Goal: Information Seeking & Learning: Check status

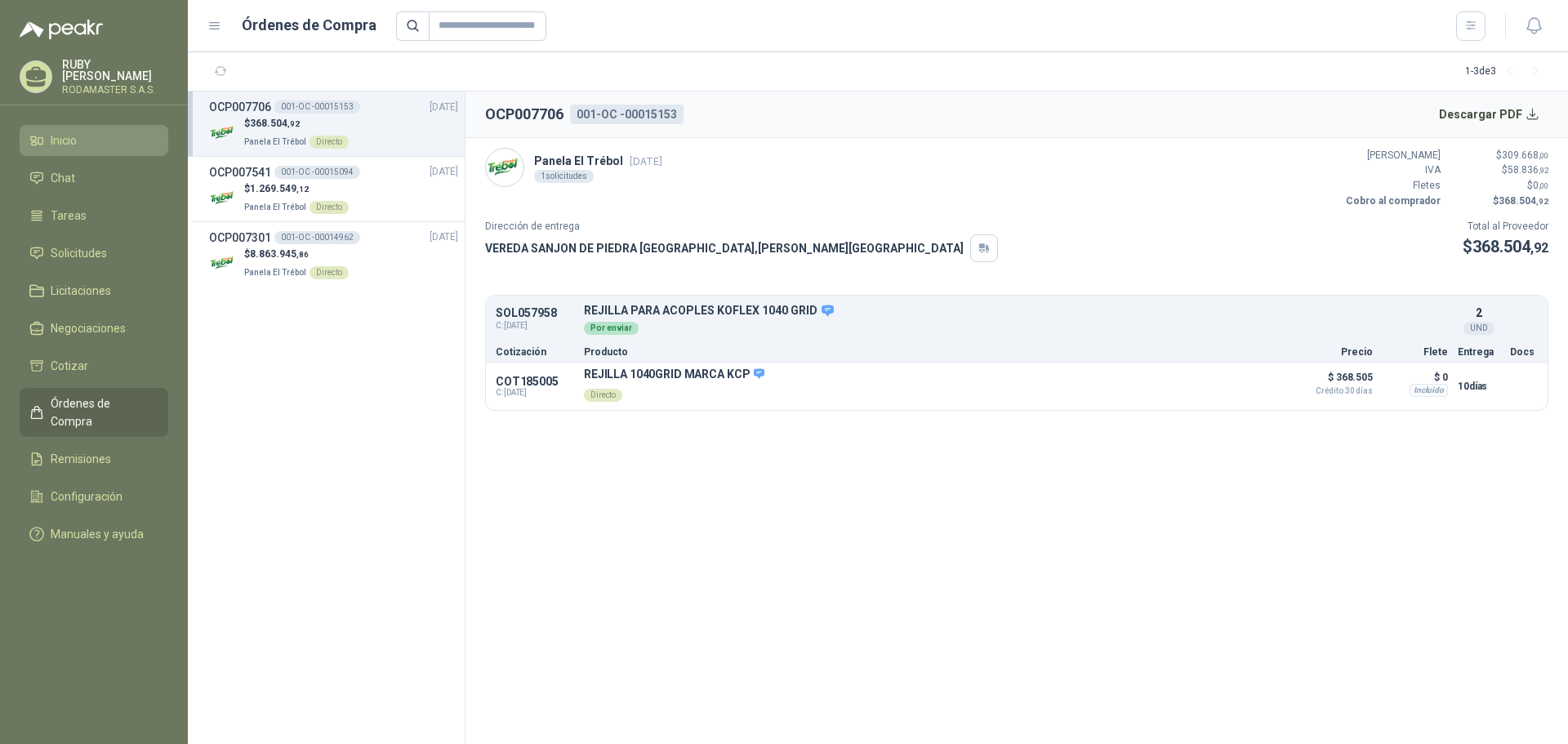
click at [71, 127] on link "Inicio" at bounding box center [93, 140] width 148 height 31
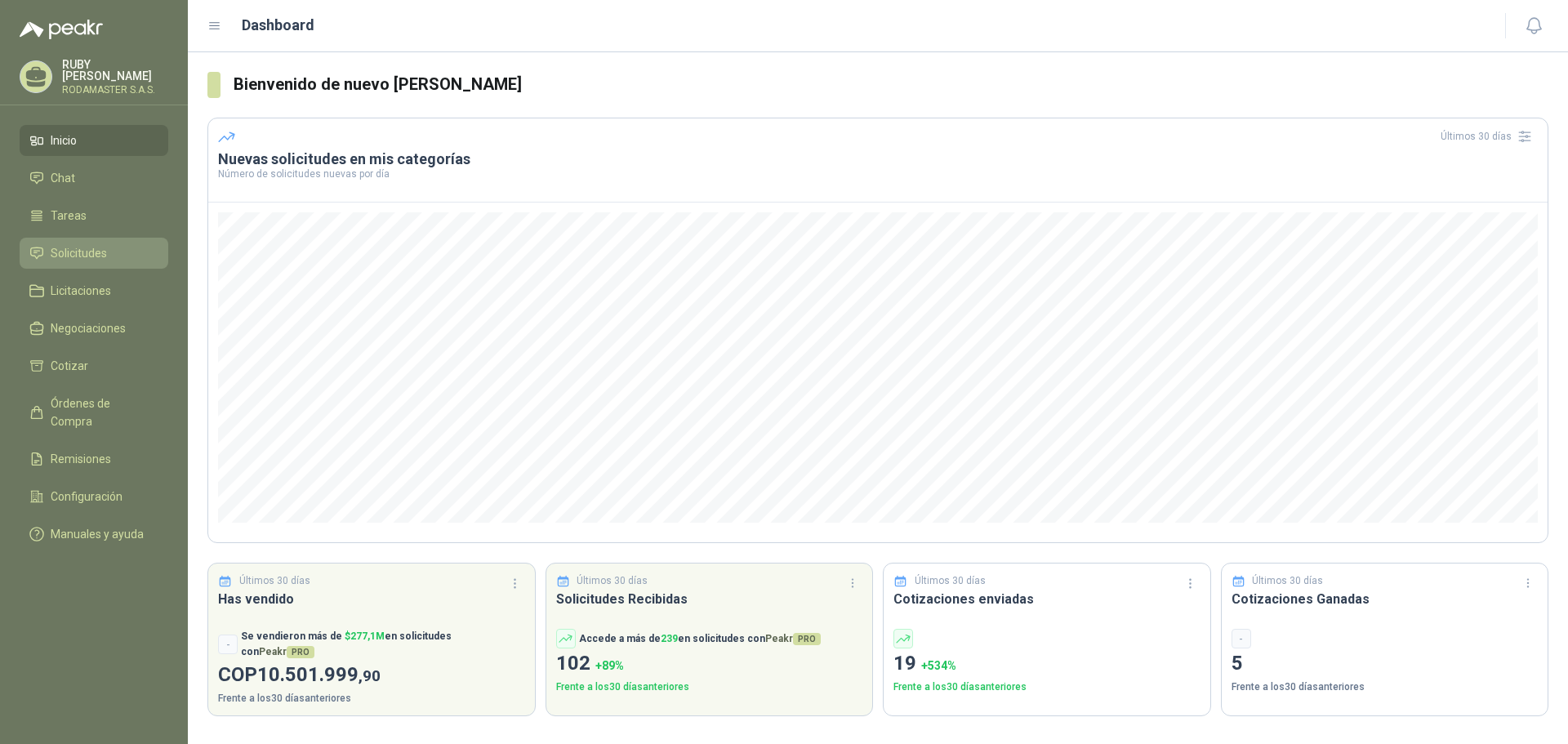
click at [98, 244] on span "Solicitudes" at bounding box center [78, 253] width 56 height 18
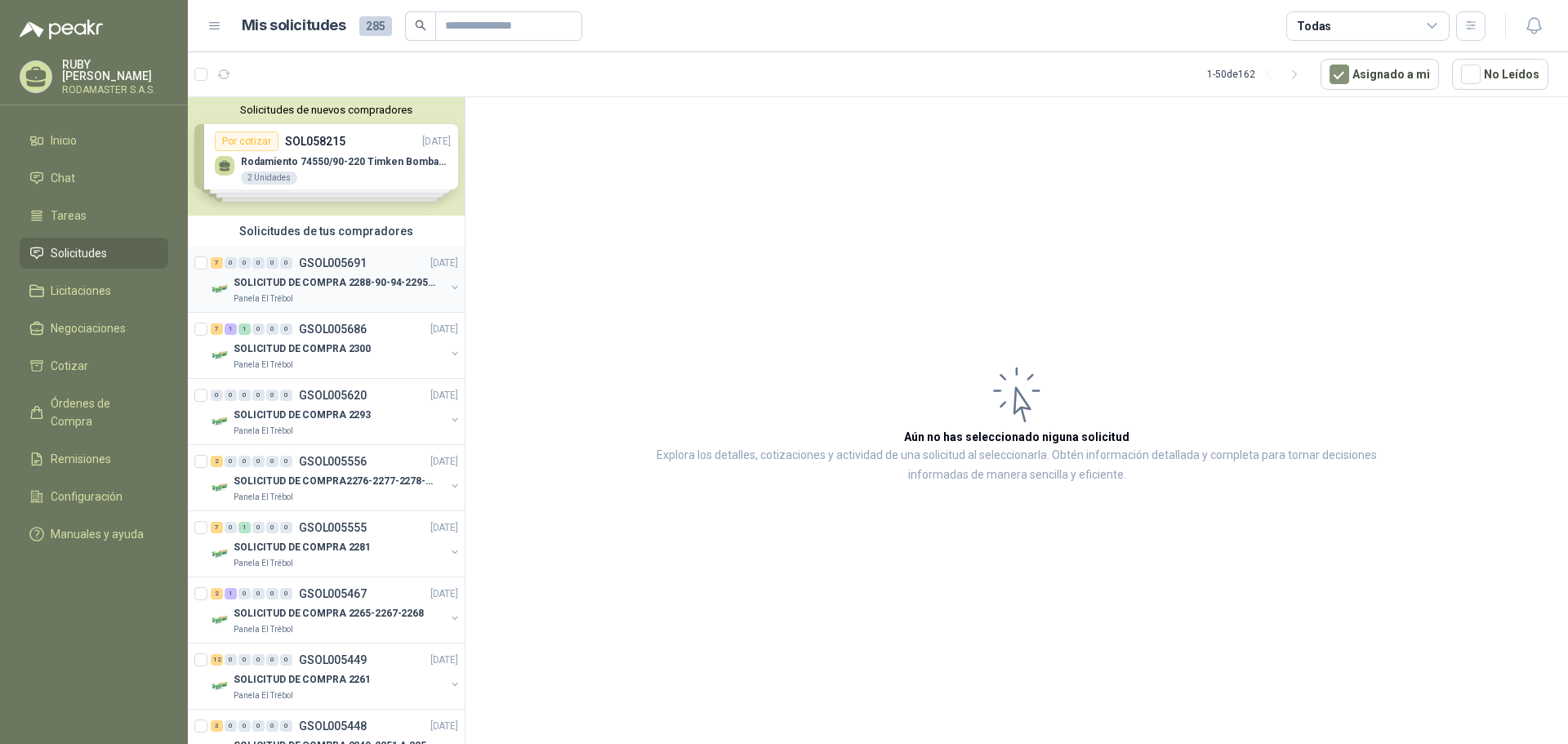
click at [274, 272] on div "7 0 0 0 0 0 GSOL005691 [DATE]" at bounding box center [336, 263] width 251 height 20
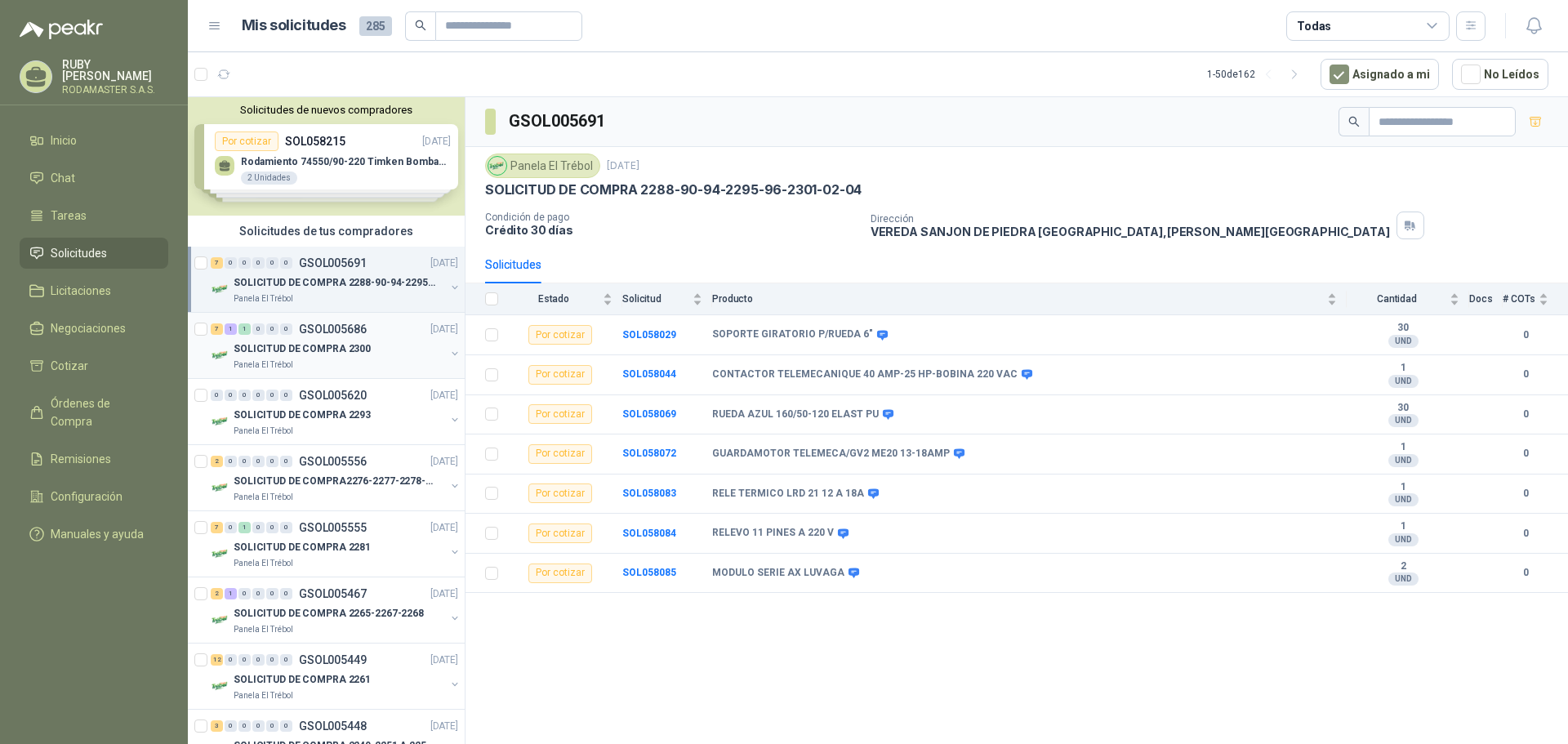
click at [278, 346] on p "SOLICITUD DE COMPRA 2300" at bounding box center [302, 348] width 137 height 15
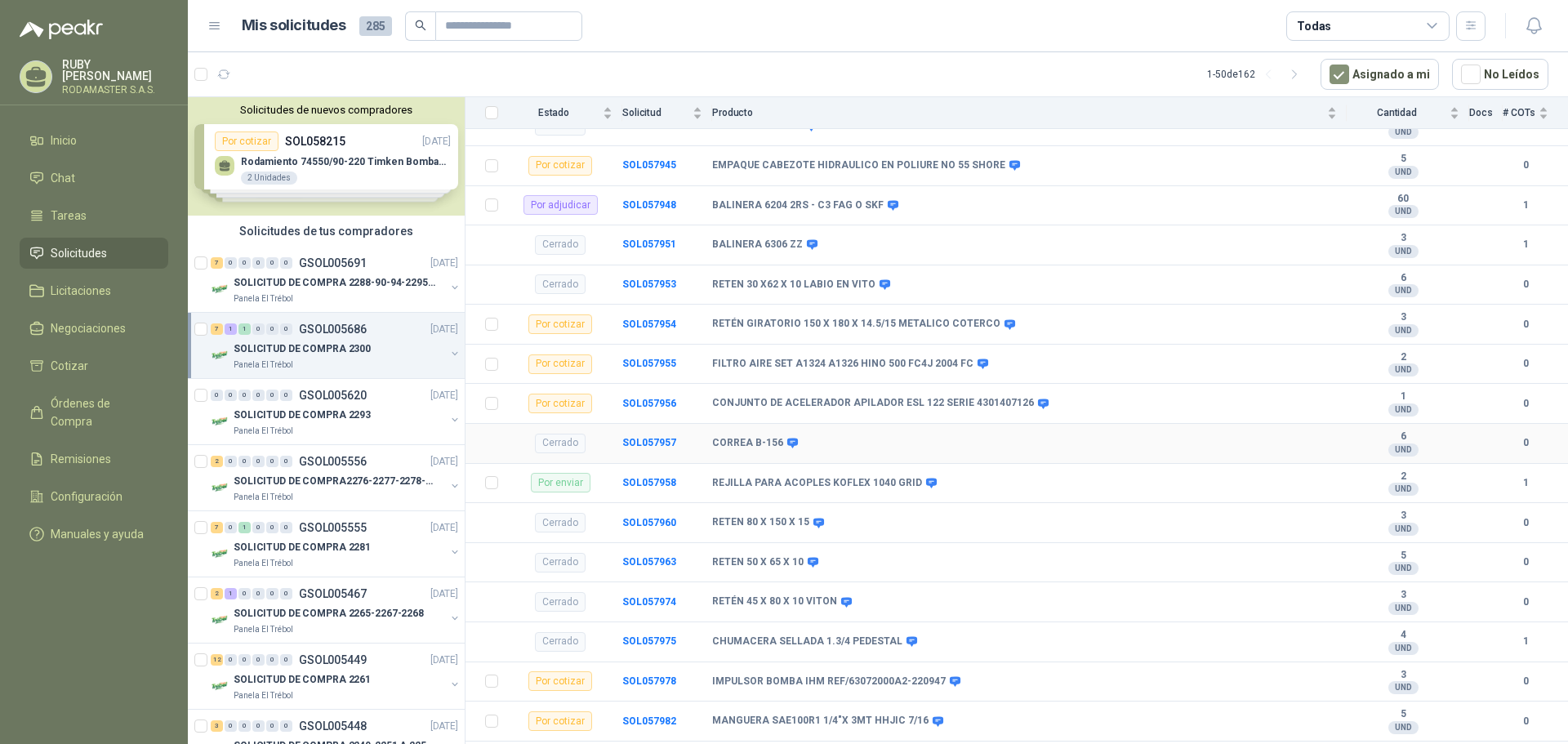
scroll to position [280, 0]
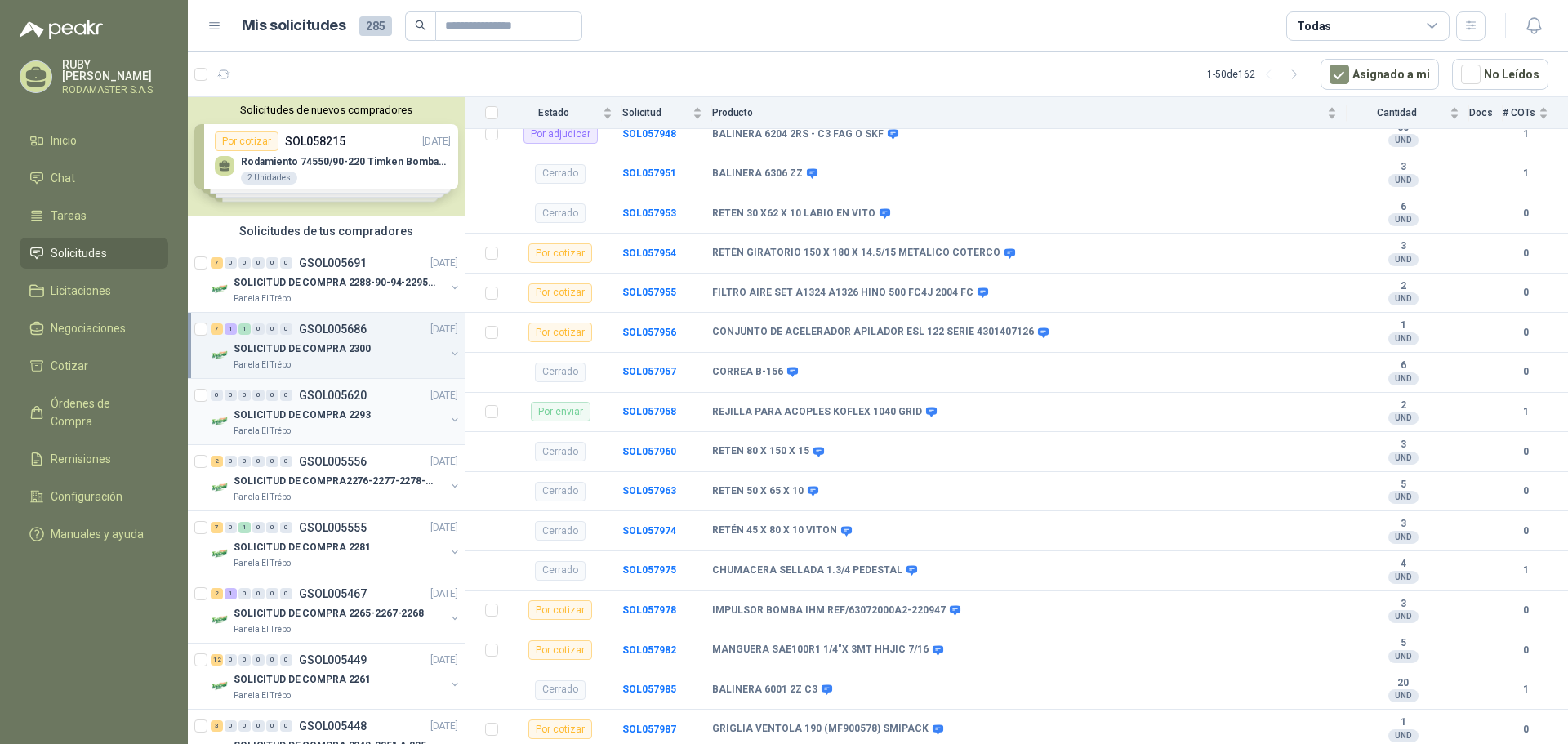
click at [366, 427] on div "Panela El Trébol" at bounding box center [339, 431] width 211 height 13
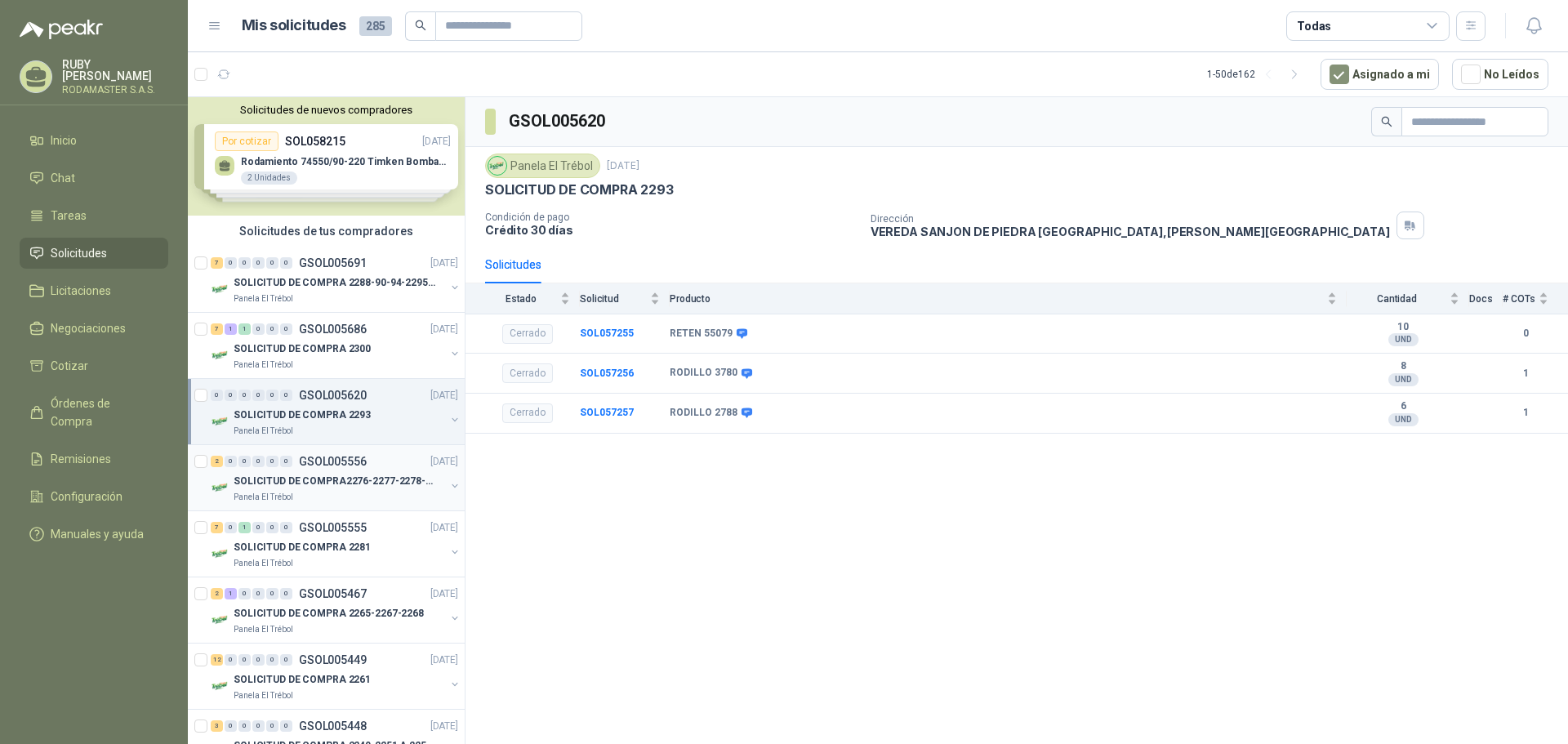
click at [357, 469] on div "2 0 0 0 0 0 GSOL005556 [DATE]" at bounding box center [336, 461] width 251 height 20
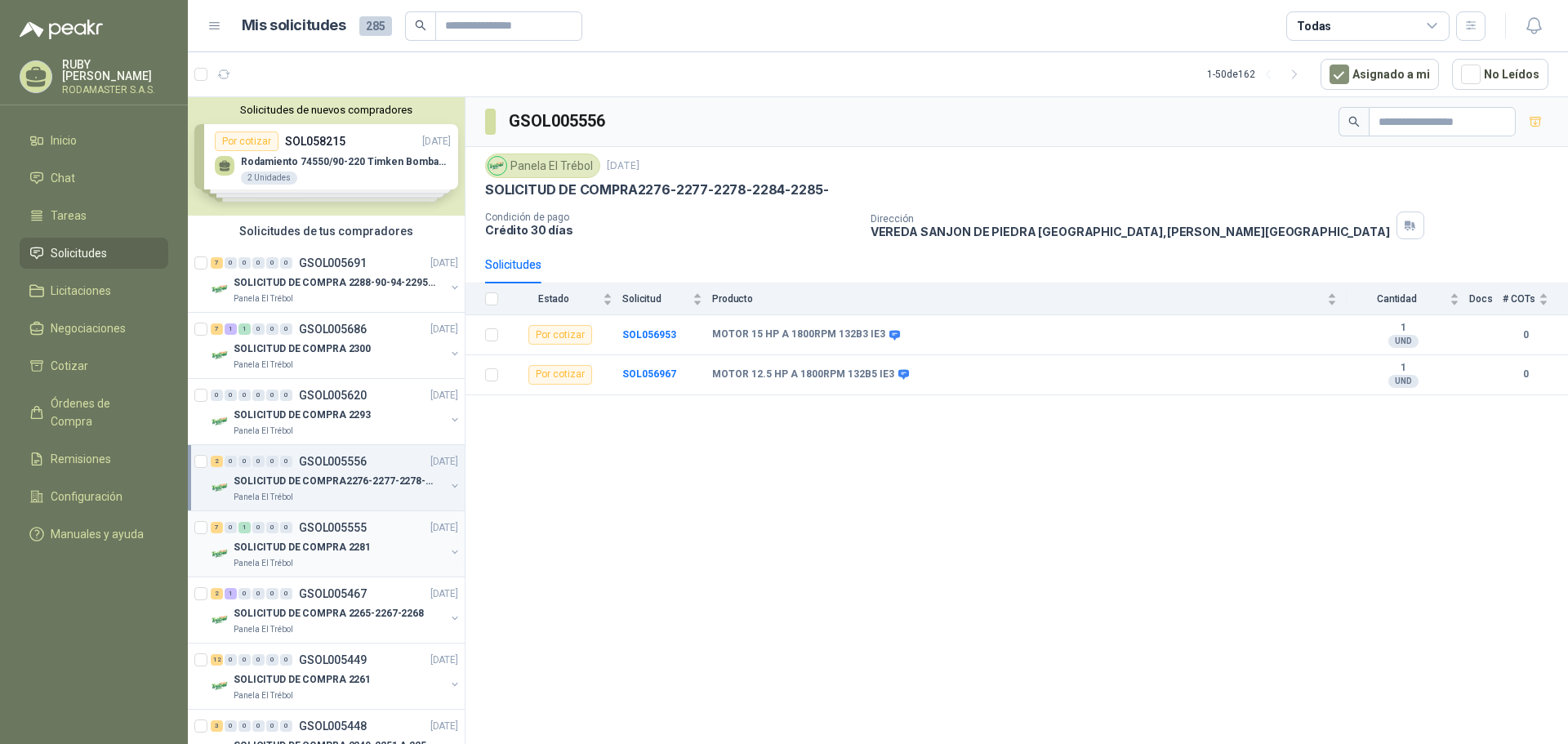
click at [367, 542] on div "SOLICITUD DE COMPRA 2281" at bounding box center [339, 548] width 211 height 20
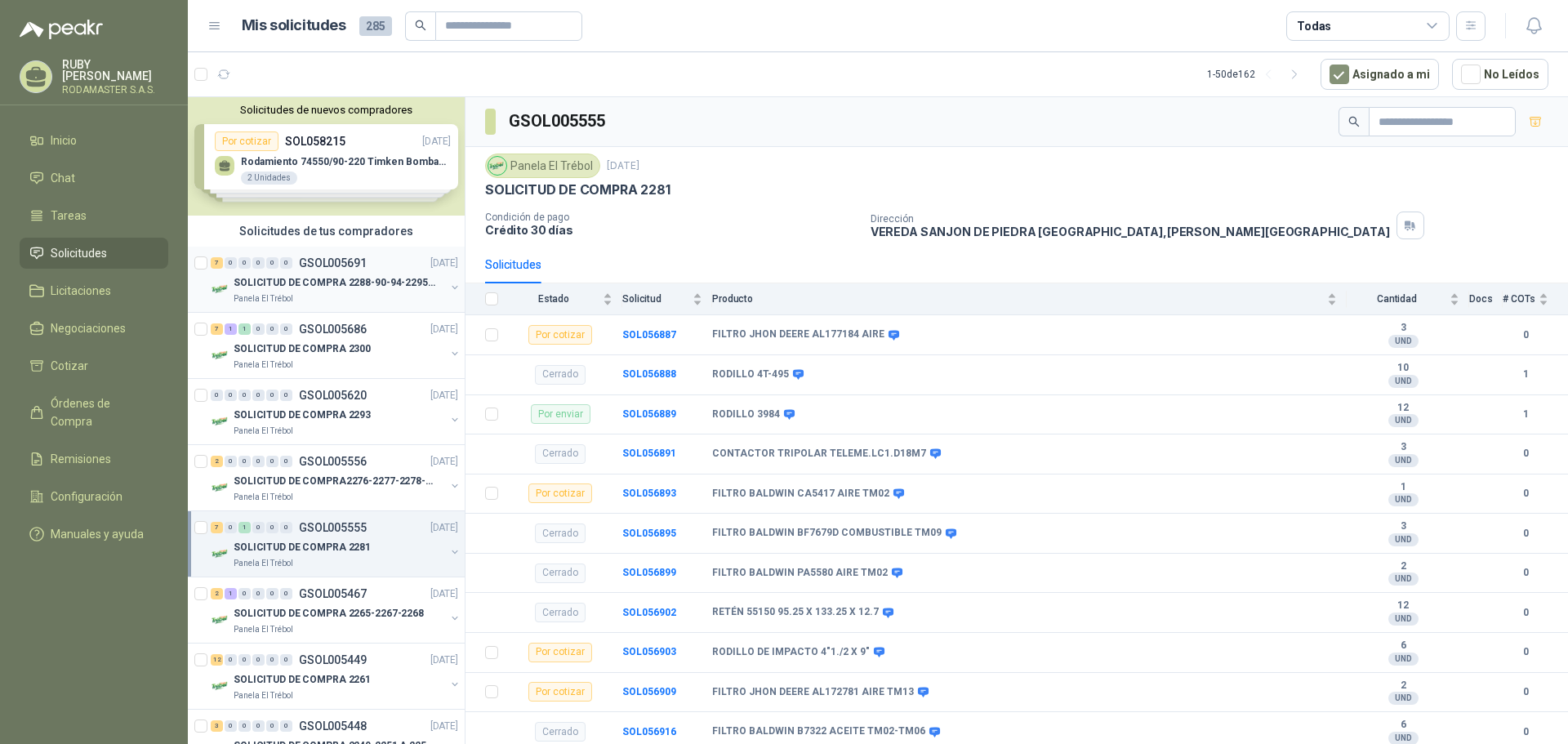
click at [329, 289] on p "SOLICITUD DE COMPRA 2288-90-94-2295-96-2301-02-04" at bounding box center [335, 283] width 203 height 15
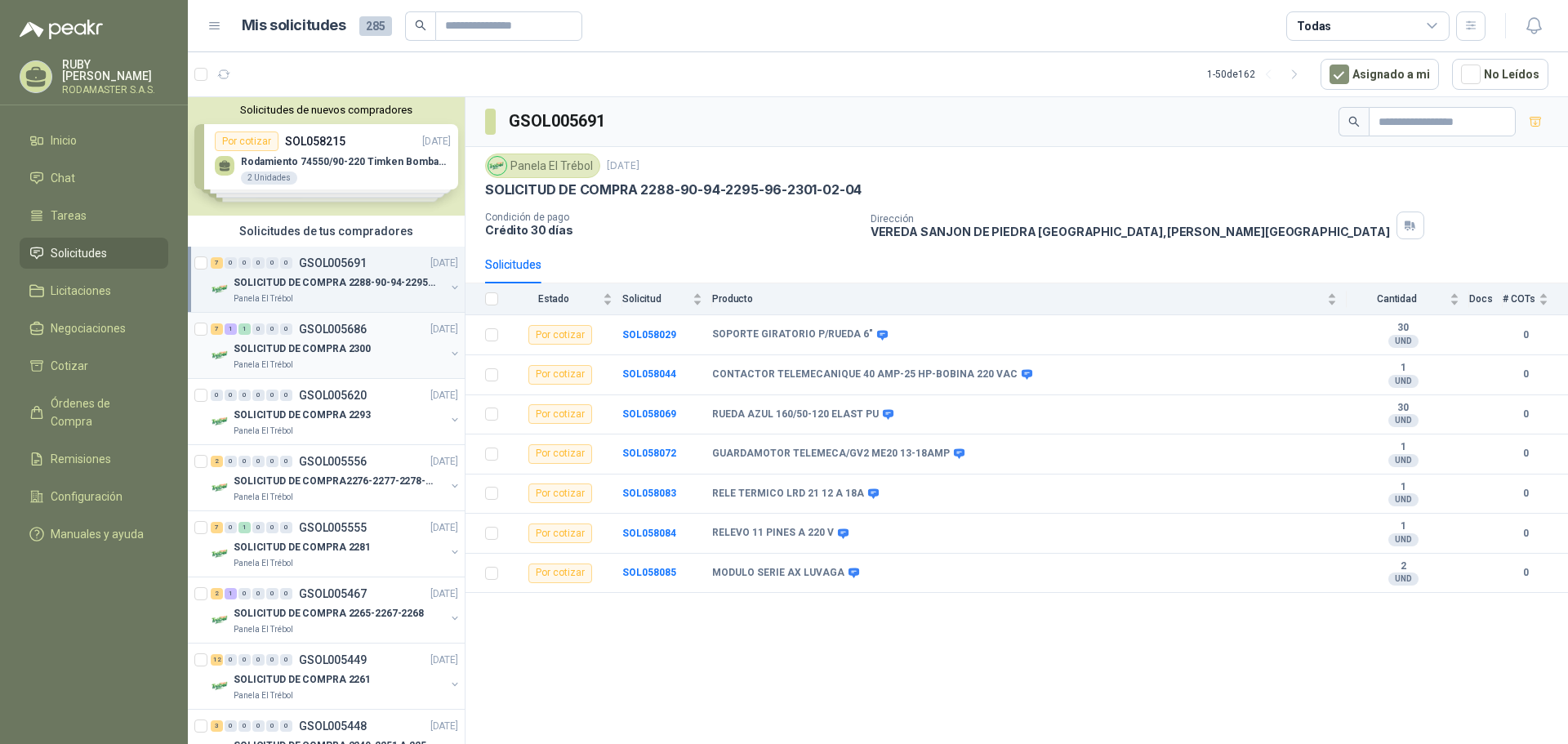
click at [285, 339] on div "SOLICITUD DE COMPRA 2300" at bounding box center [339, 348] width 211 height 20
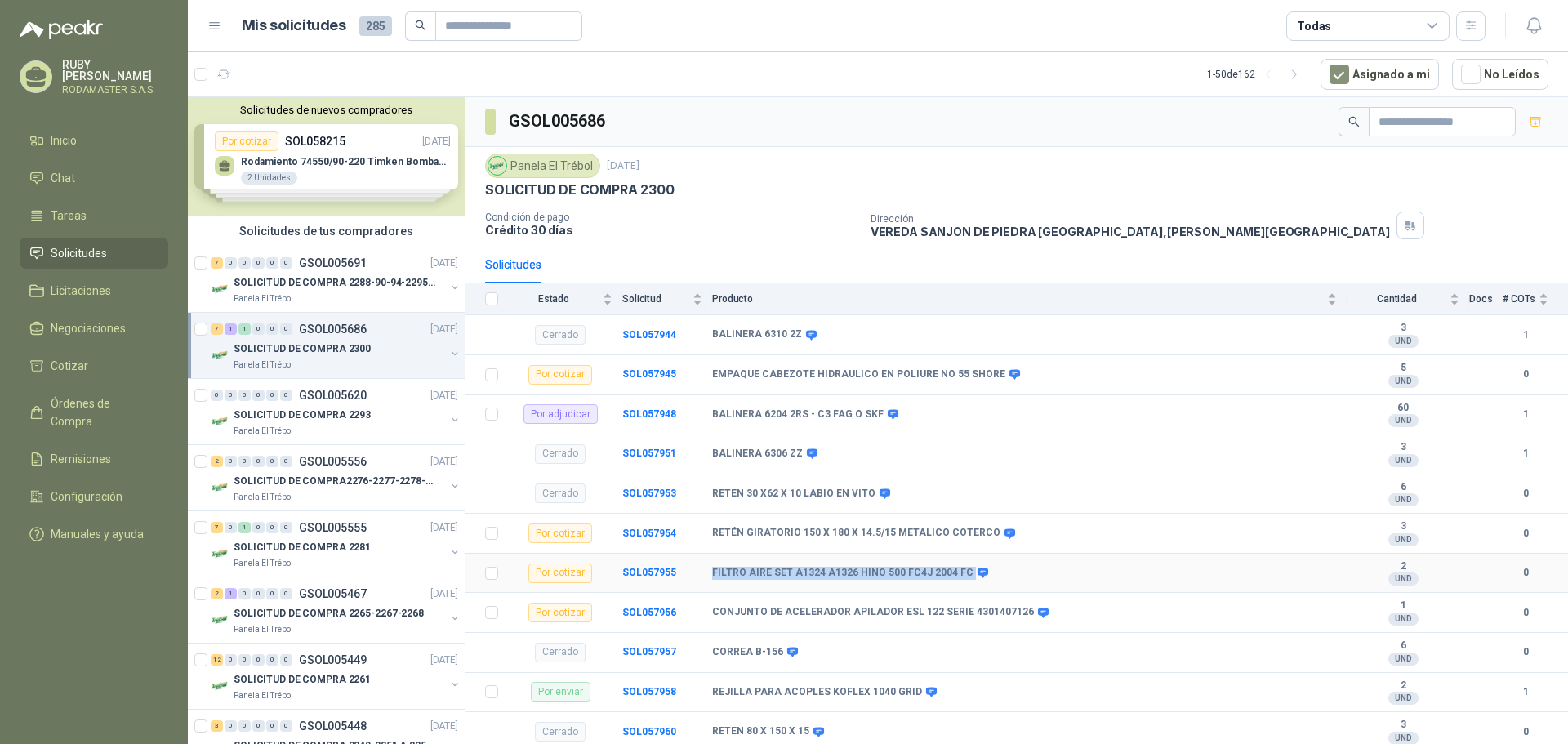
drag, startPoint x: 709, startPoint y: 572, endPoint x: 959, endPoint y: 572, distance: 250.0
click at [959, 572] on tr "Por cotizar SOL057955 FILTRO AIRE SET A1324 A1326 HINO 500 FC4J 2004 FC 2 UND …" at bounding box center [1016, 573] width 1102 height 40
click at [268, 434] on p "Panela El Trébol" at bounding box center [263, 431] width 60 height 13
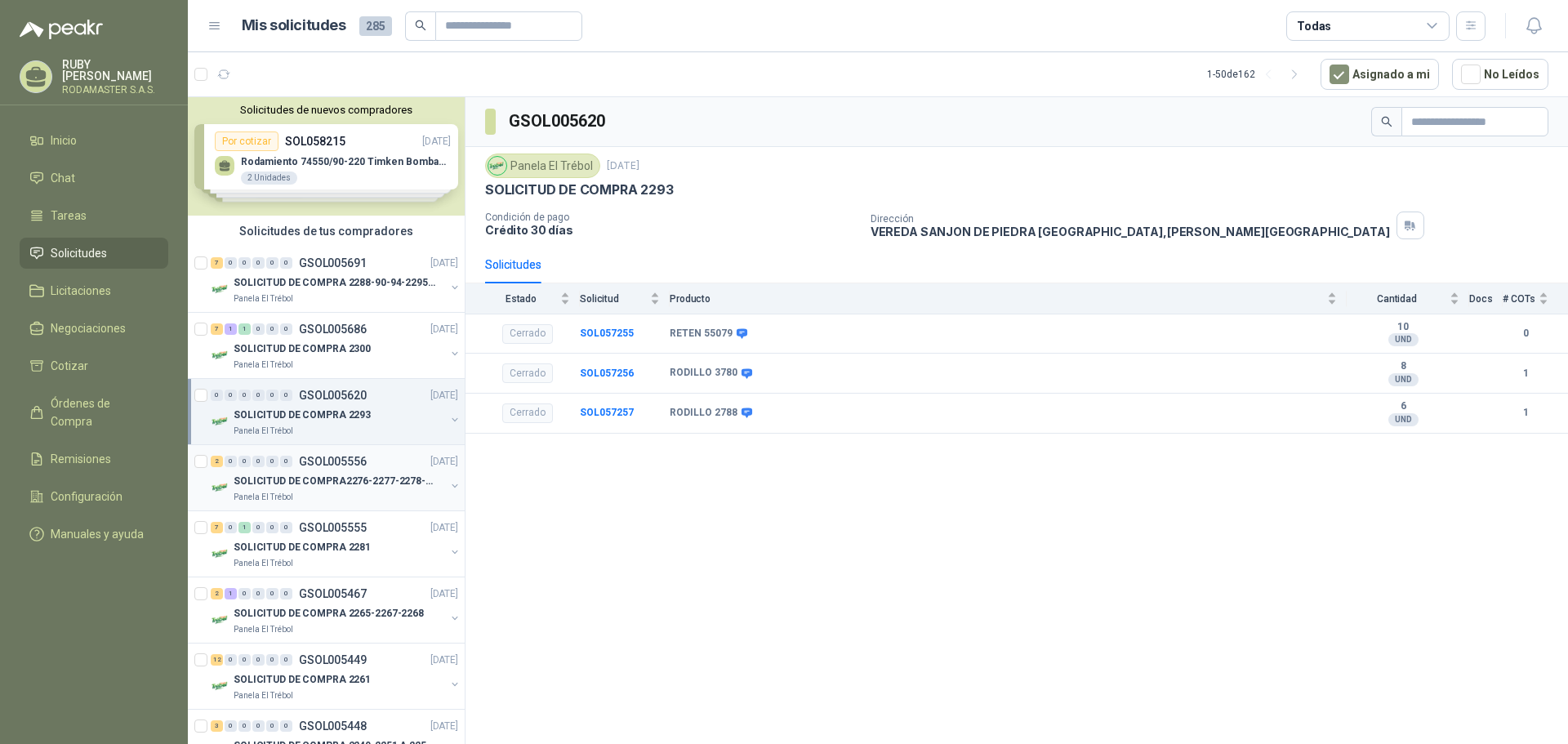
click at [347, 460] on p "GSOL005556" at bounding box center [332, 461] width 68 height 12
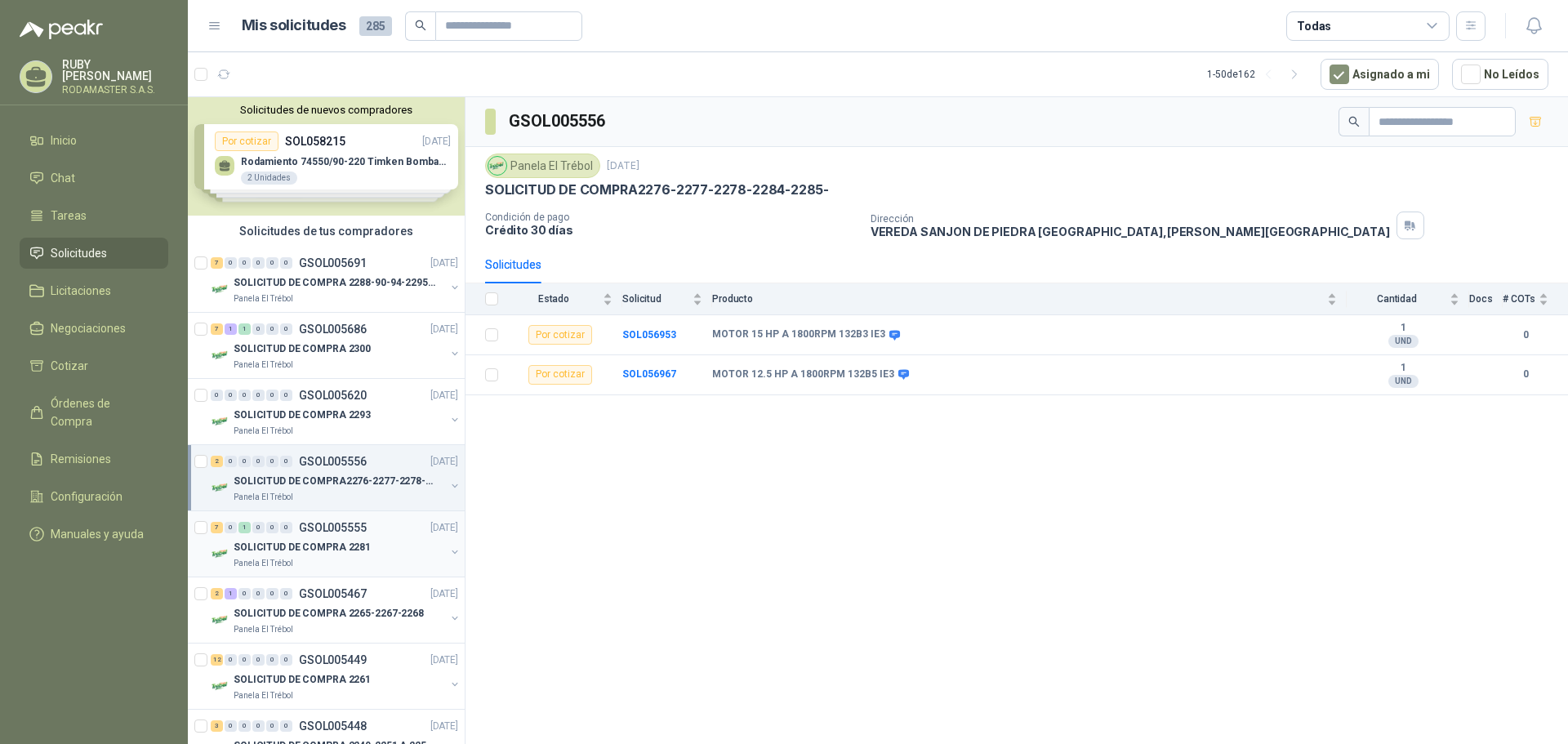
click at [349, 533] on p "GSOL005555" at bounding box center [332, 527] width 68 height 12
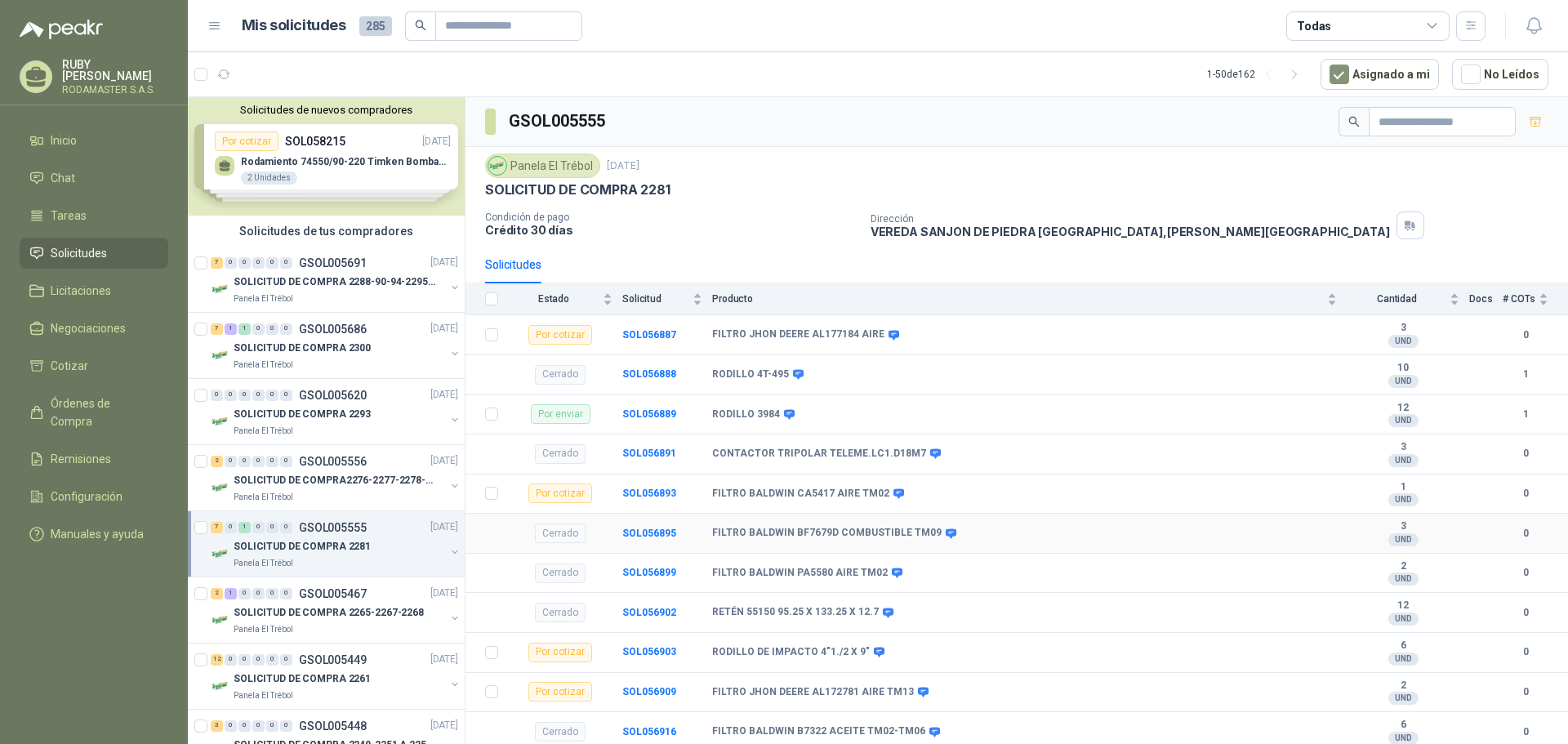
scroll to position [82, 0]
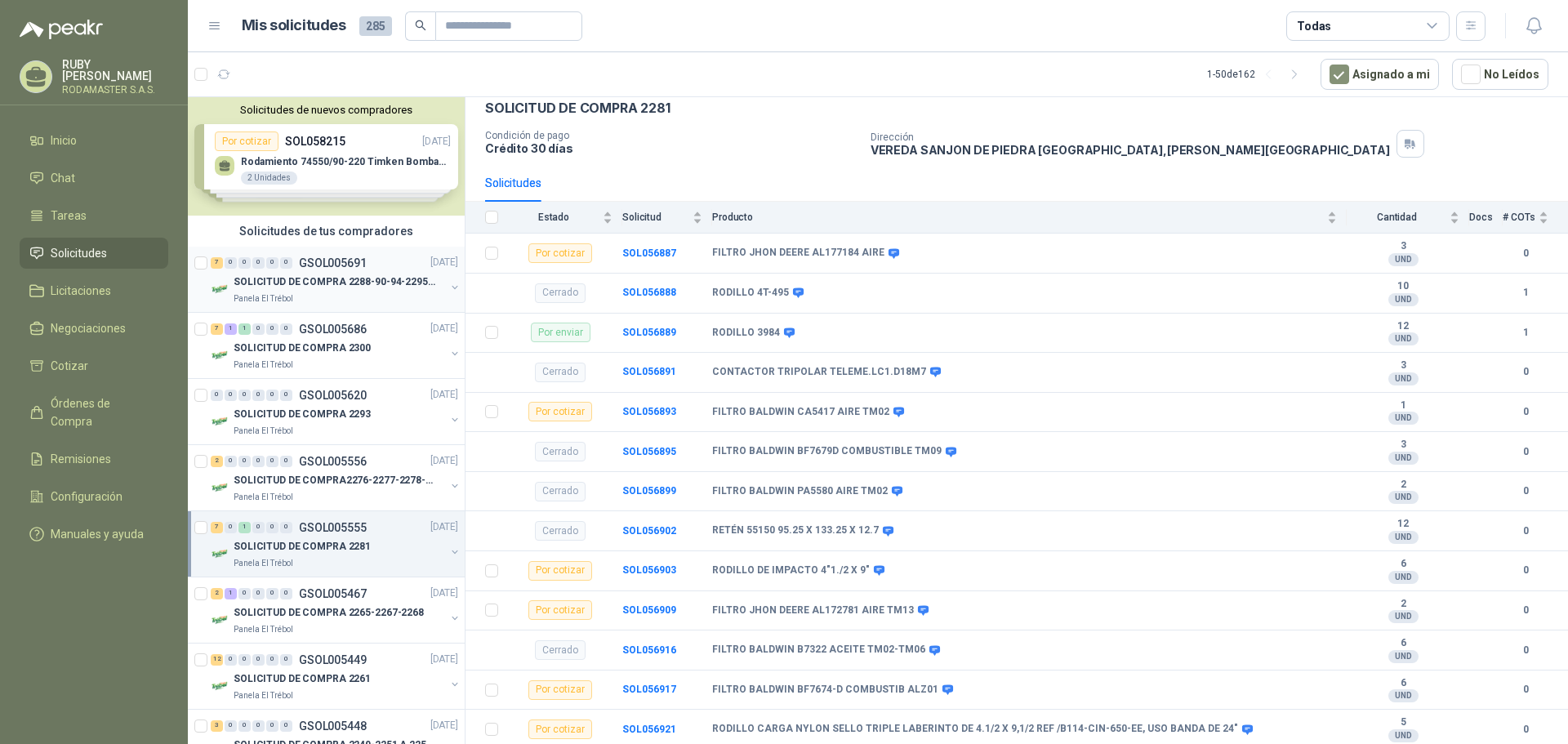
click at [378, 276] on p "SOLICITUD DE COMPRA 2288-90-94-2295-96-2301-02-04" at bounding box center [335, 283] width 203 height 15
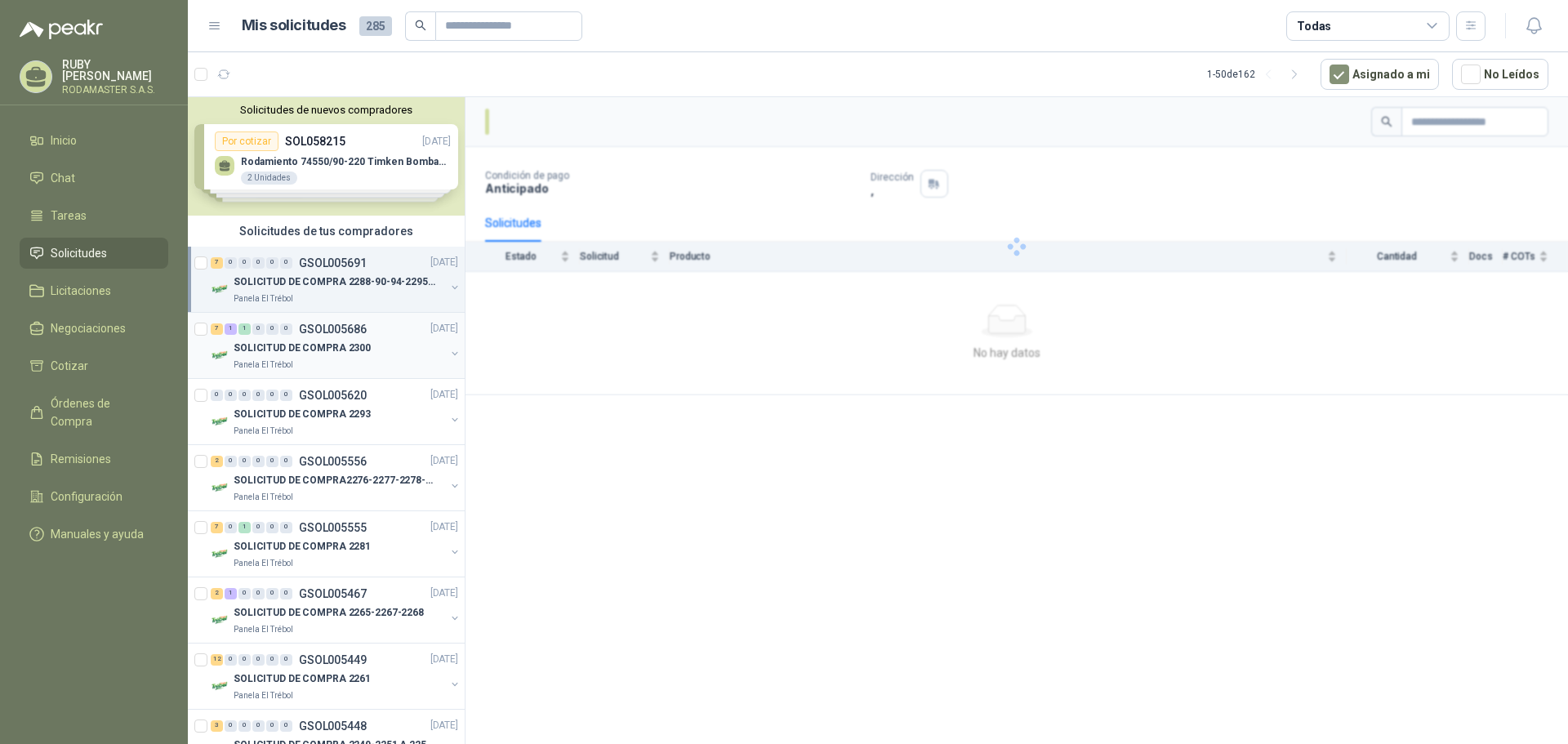
click at [348, 361] on div "Panela El Trébol" at bounding box center [339, 365] width 211 height 13
